Goal: Find specific page/section: Find specific page/section

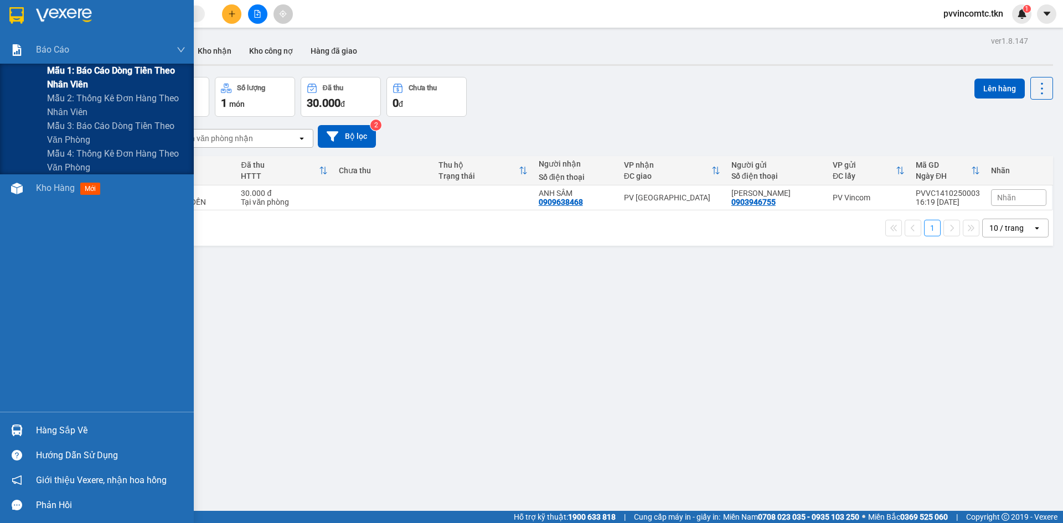
click at [49, 72] on span "Mẫu 1: Báo cáo dòng tiền theo nhân viên" at bounding box center [116, 78] width 138 height 28
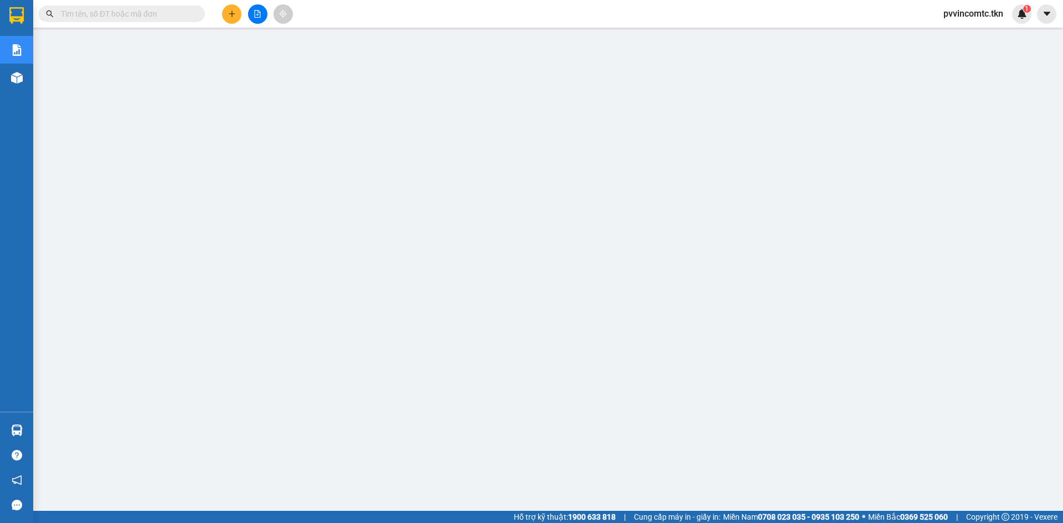
scroll to position [26, 0]
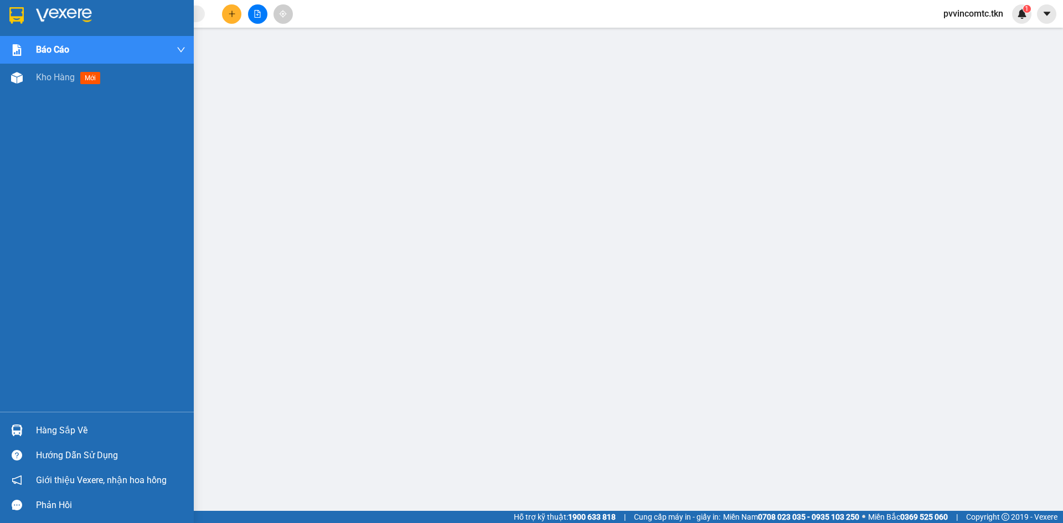
click at [45, 430] on div "Hàng sắp về" at bounding box center [110, 430] width 149 height 17
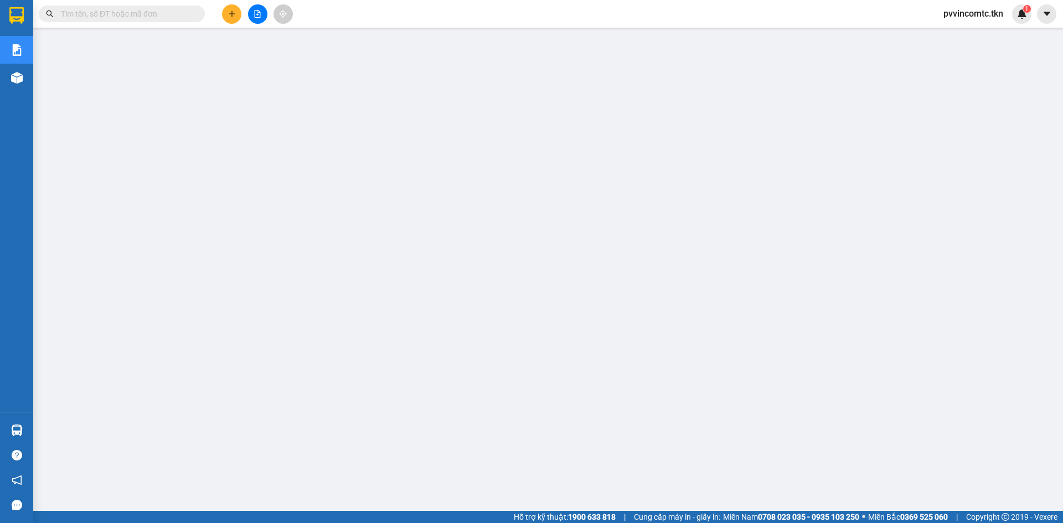
scroll to position [0, 0]
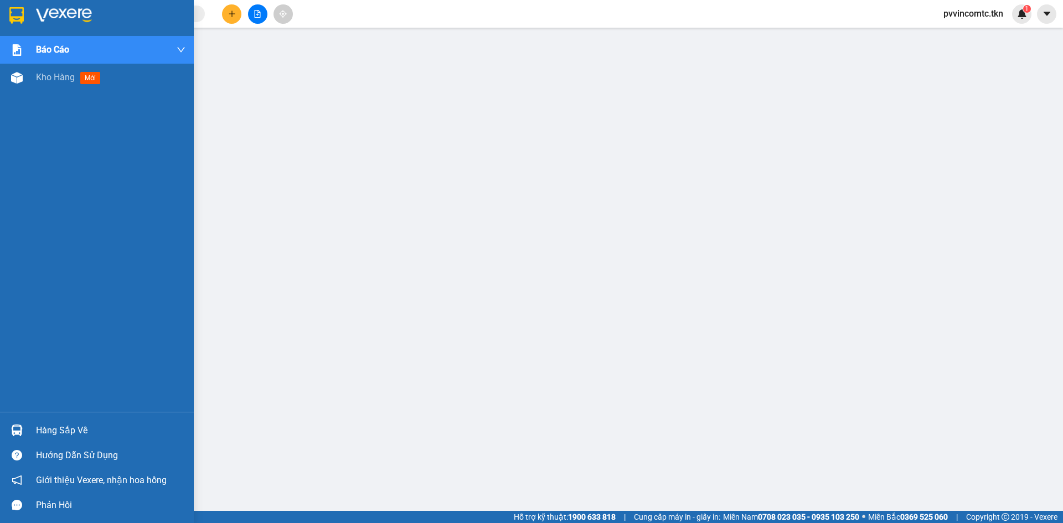
click at [38, 8] on img at bounding box center [64, 15] width 56 height 17
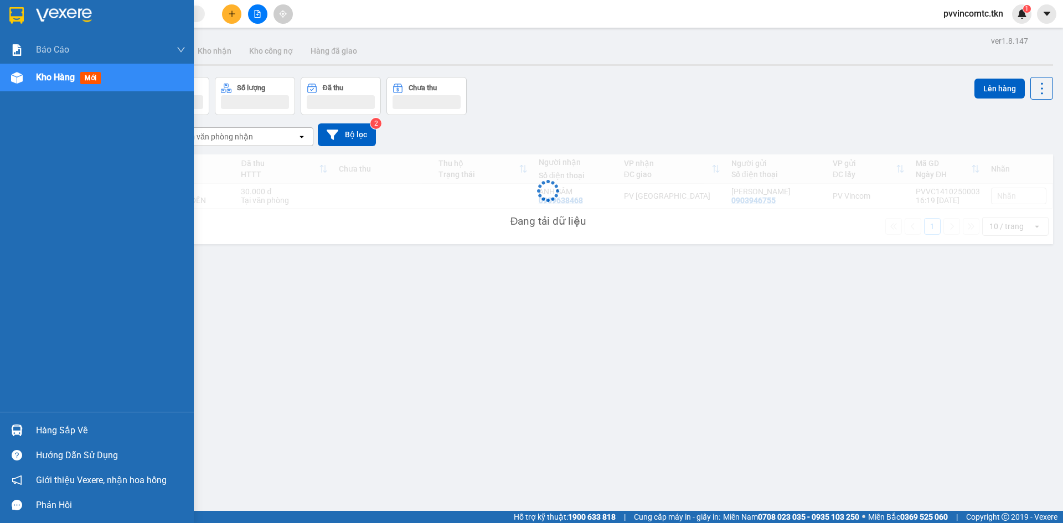
click at [40, 11] on img at bounding box center [64, 15] width 56 height 17
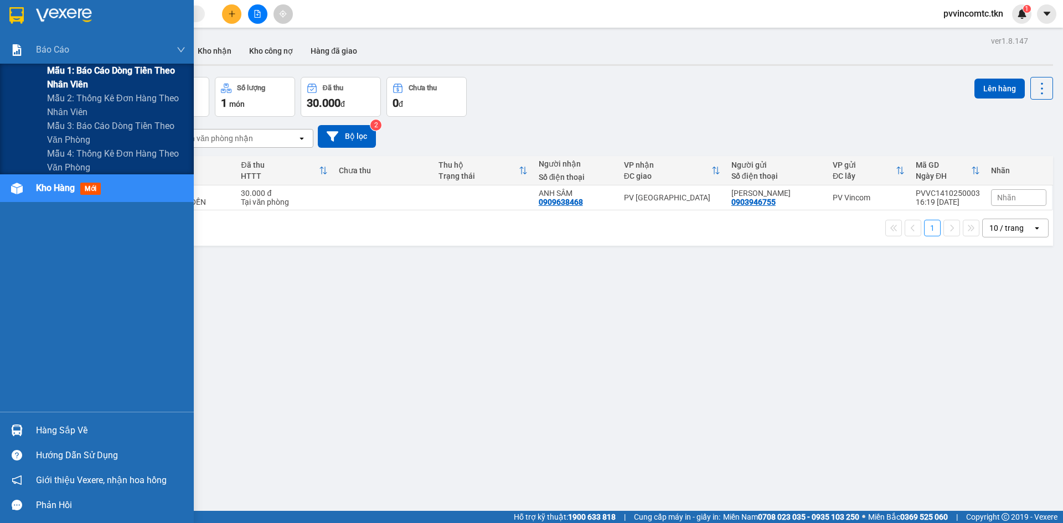
click at [48, 70] on span "Mẫu 1: Báo cáo dòng tiền theo nhân viên" at bounding box center [116, 78] width 138 height 28
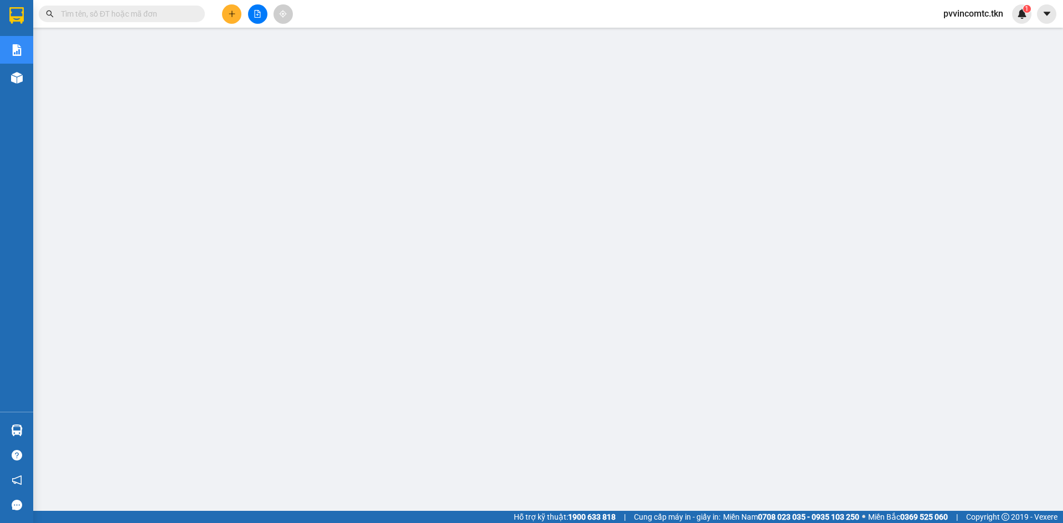
scroll to position [26, 0]
click at [153, 12] on input "text" at bounding box center [126, 14] width 131 height 12
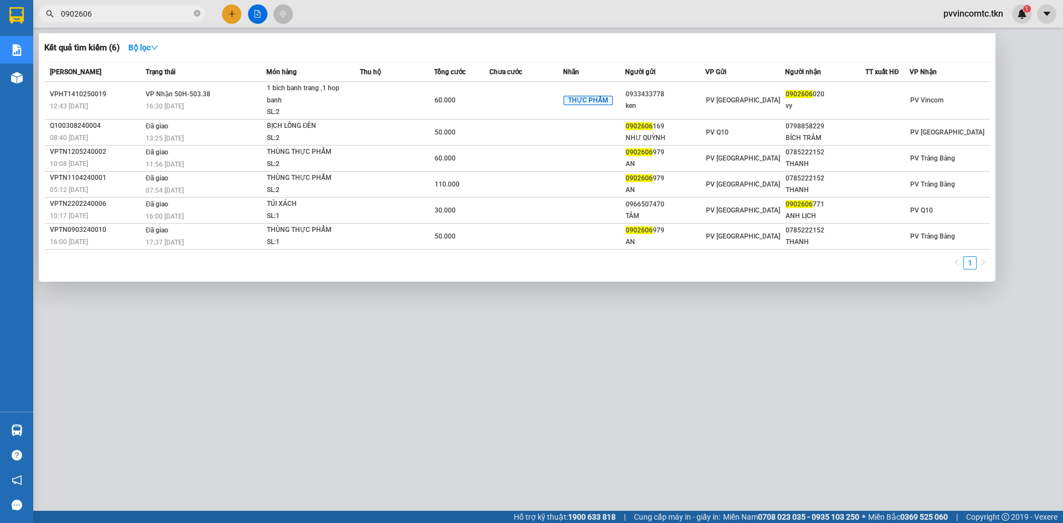
type input "0902606"
click at [582, 421] on div at bounding box center [531, 261] width 1063 height 523
